Goal: Task Accomplishment & Management: Use online tool/utility

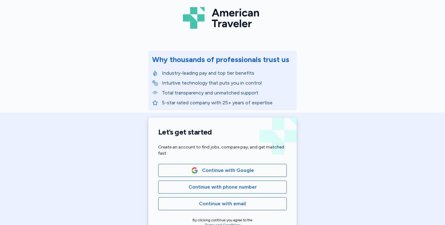
scroll to position [110, 0]
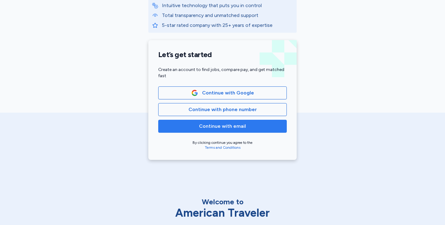
click at [248, 128] on span "Continue with email" at bounding box center [222, 126] width 118 height 7
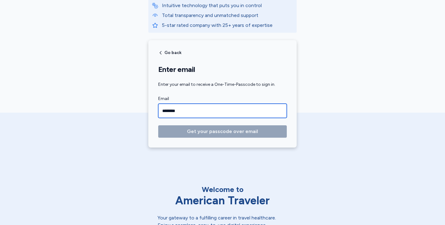
type input "**********"
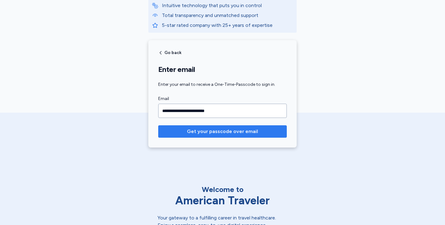
click at [238, 130] on span "Get your passcode over email" at bounding box center [222, 131] width 71 height 7
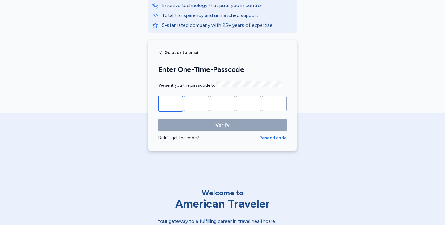
type input "*"
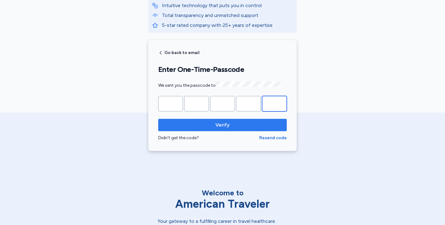
type input "*"
click at [220, 126] on span "Verify" at bounding box center [222, 124] width 14 height 7
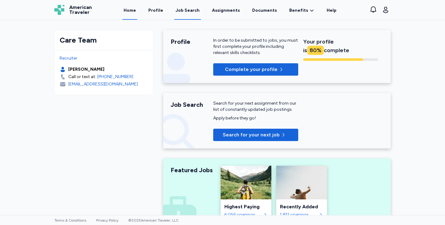
click at [191, 12] on div "Job Search" at bounding box center [187, 10] width 24 height 6
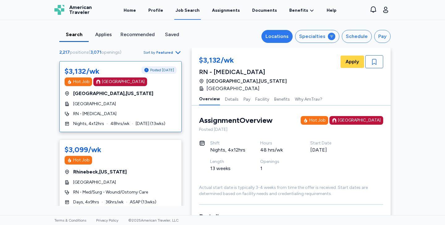
click at [266, 40] on button "Locations" at bounding box center [276, 36] width 31 height 13
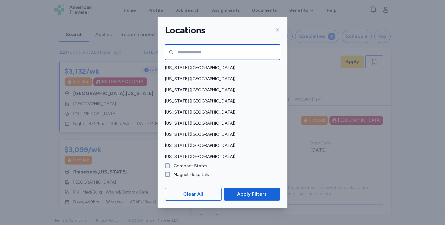
click at [208, 53] on input "text" at bounding box center [222, 51] width 115 height 15
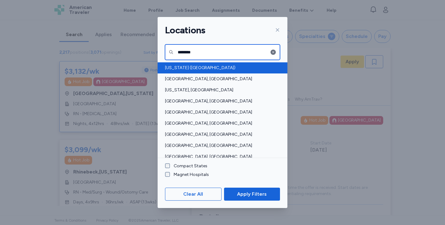
type input "********"
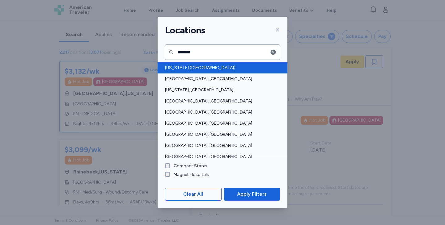
drag, startPoint x: 199, startPoint y: 62, endPoint x: 196, endPoint y: 66, distance: 4.6
click at [196, 66] on span "[US_STATE] ([GEOGRAPHIC_DATA])" at bounding box center [220, 68] width 111 height 6
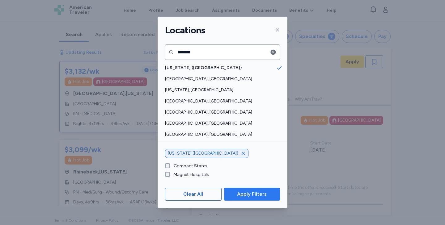
click at [259, 199] on button "Apply Filters" at bounding box center [252, 194] width 56 height 13
